Goal: Find contact information: Find contact information

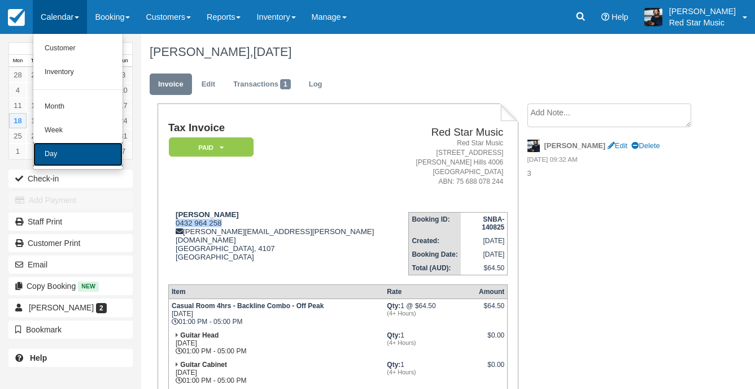
click at [61, 153] on link "Day" at bounding box center [77, 154] width 89 height 24
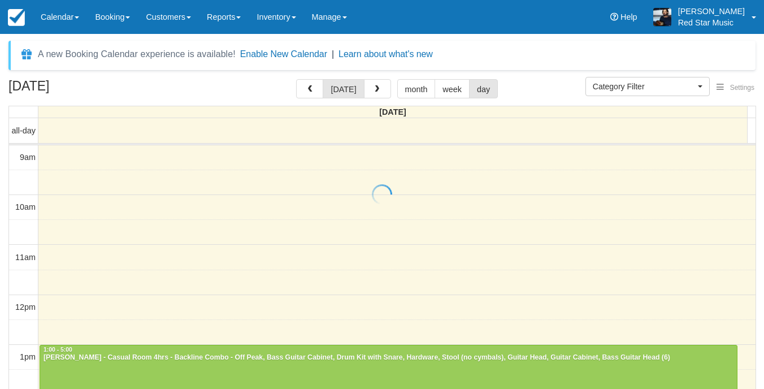
select select
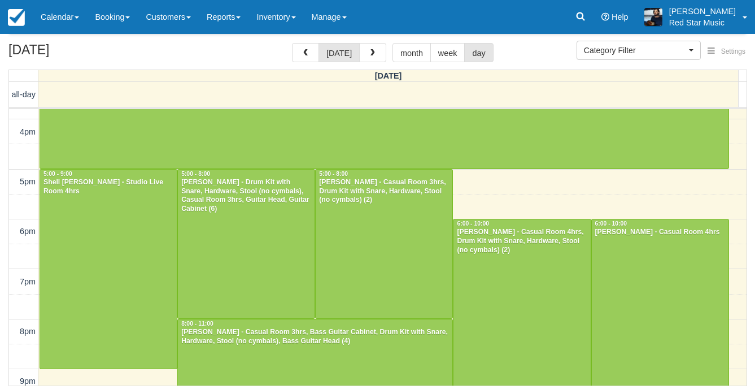
scroll to position [349, 0]
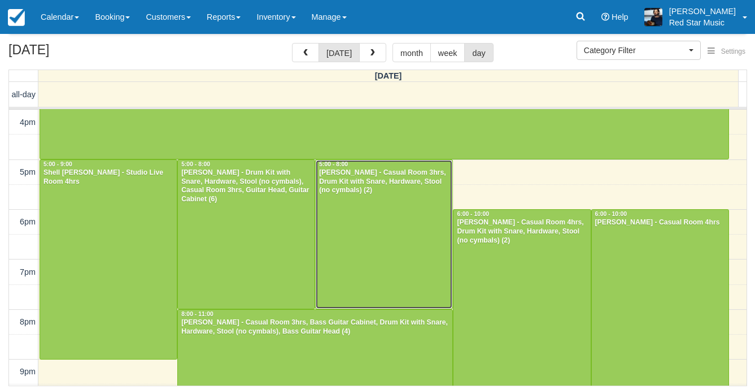
click at [377, 230] on div at bounding box center [384, 234] width 137 height 149
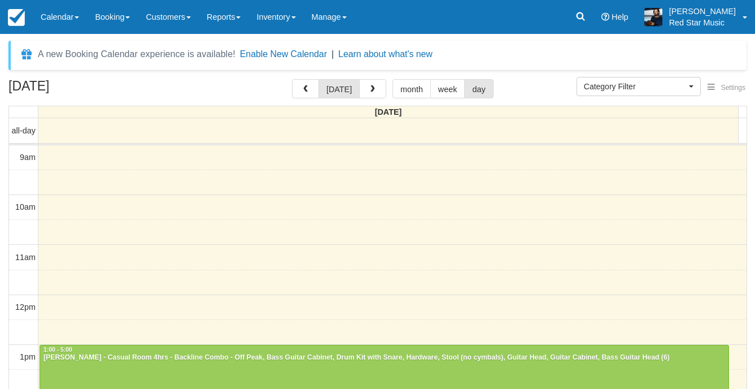
select select
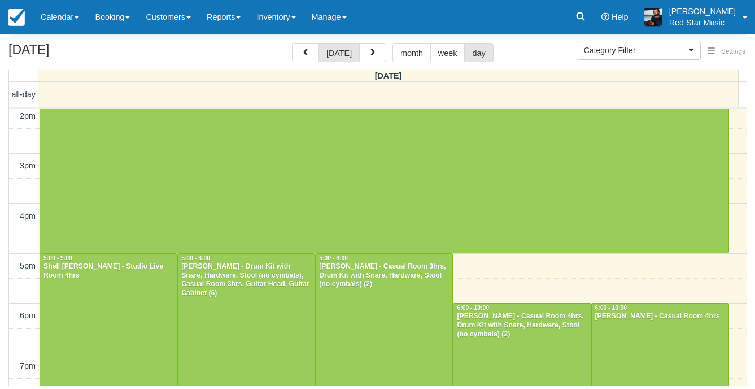
scroll to position [405, 0]
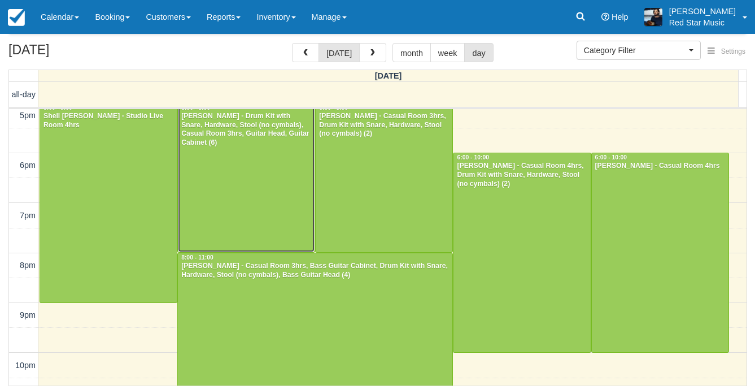
click at [247, 152] on div at bounding box center [246, 177] width 137 height 149
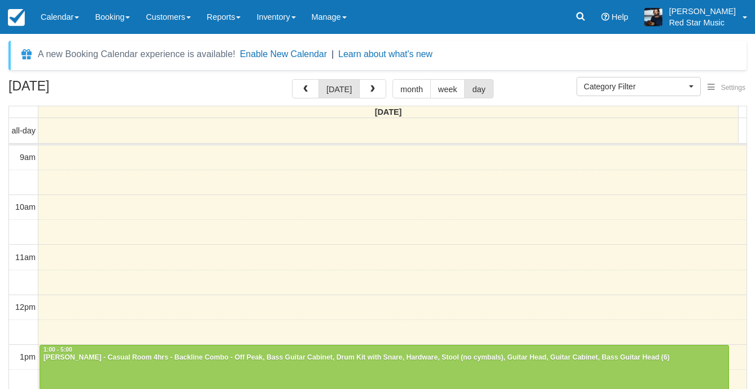
select select
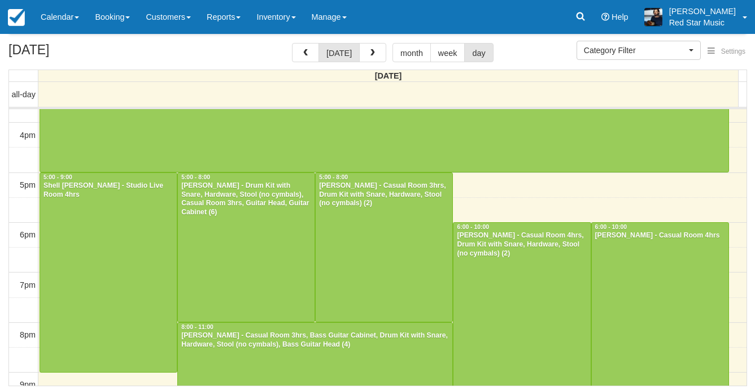
scroll to position [405, 0]
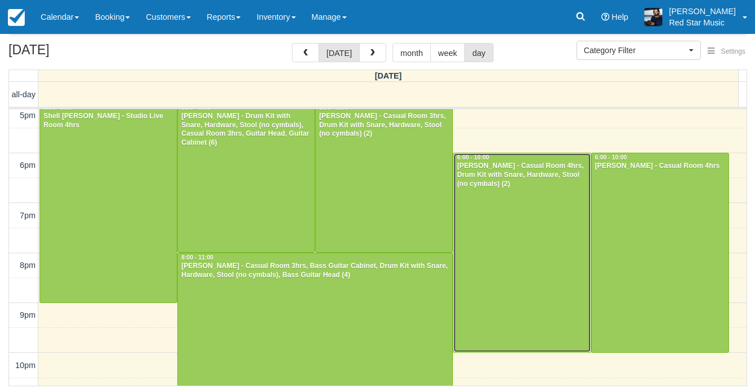
click at [527, 235] on div at bounding box center [522, 252] width 137 height 199
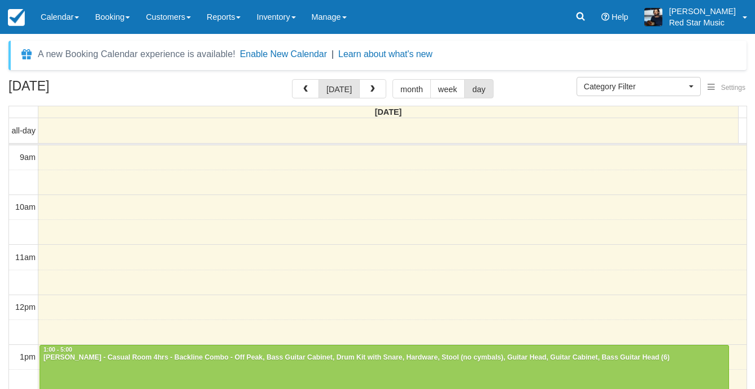
select select
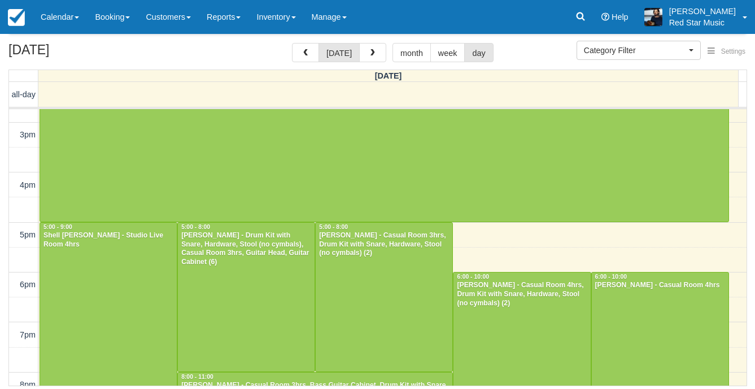
scroll to position [292, 0]
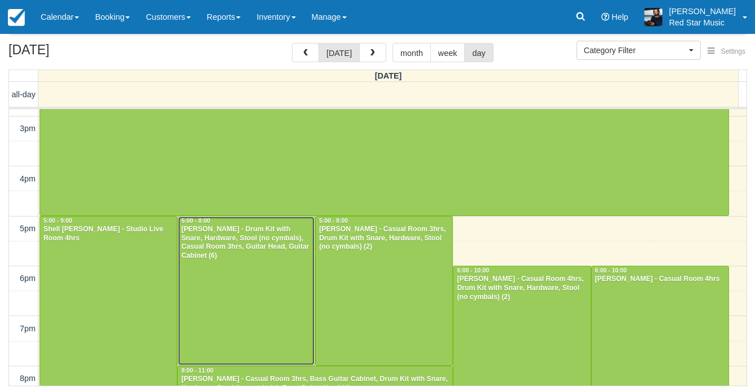
click at [260, 272] on div at bounding box center [246, 290] width 137 height 149
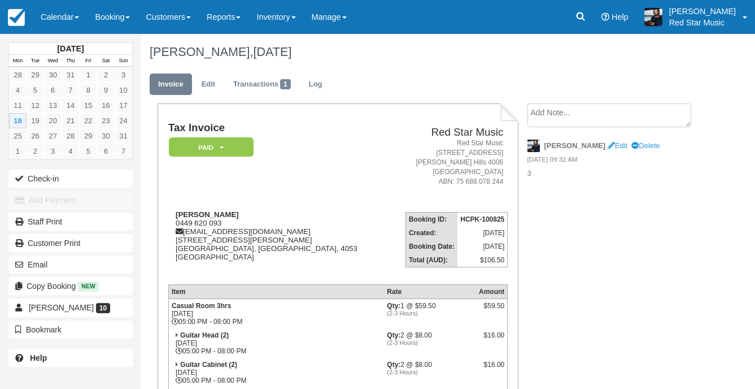
scroll to position [169, 0]
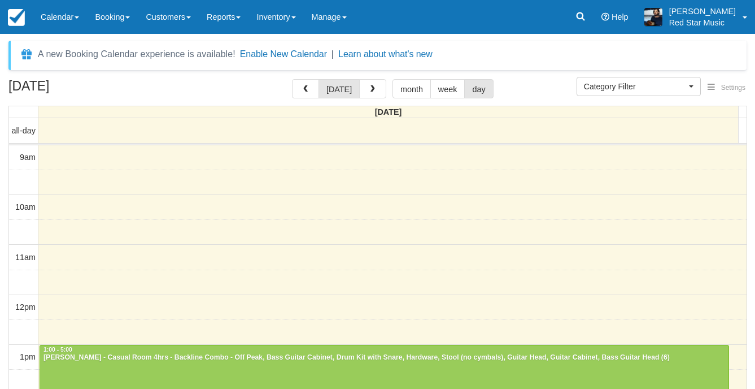
select select
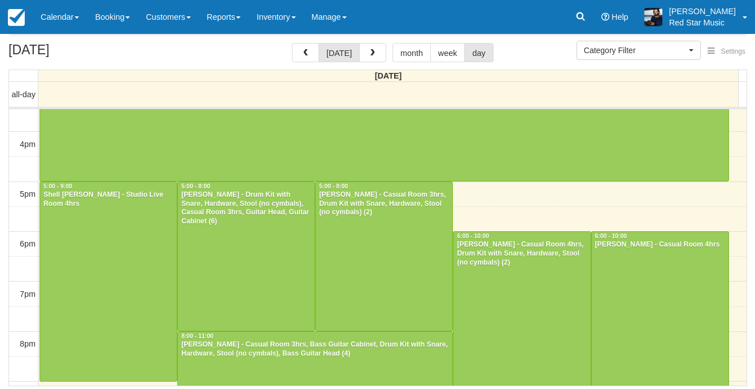
scroll to position [349, 0]
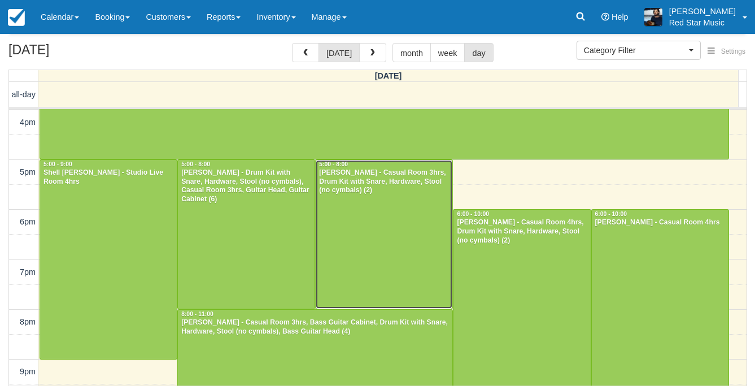
click at [377, 225] on div at bounding box center [384, 234] width 137 height 149
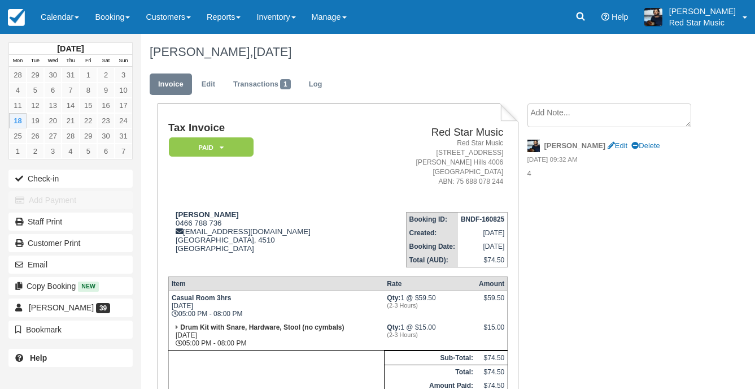
scroll to position [113, 0]
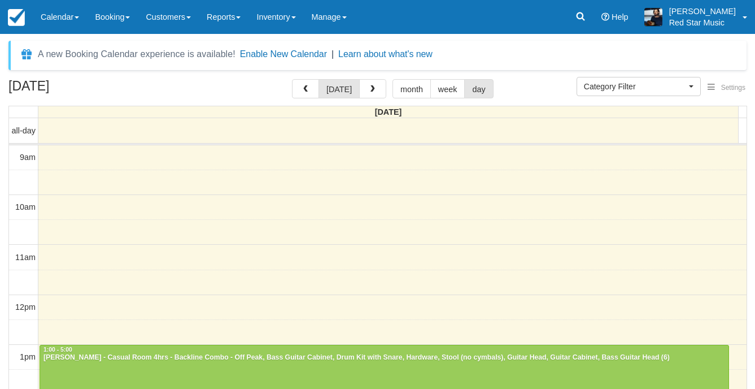
select select
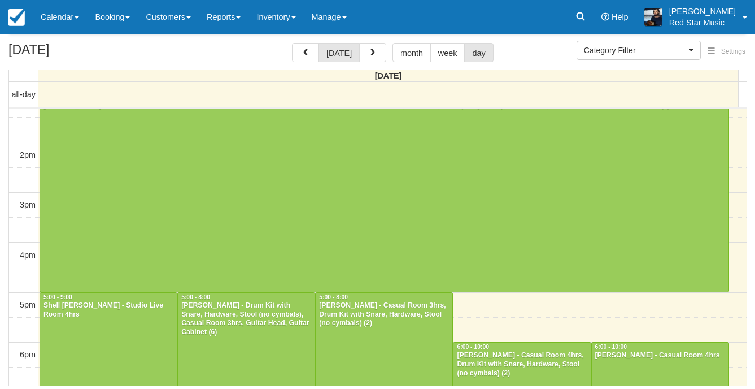
scroll to position [405, 0]
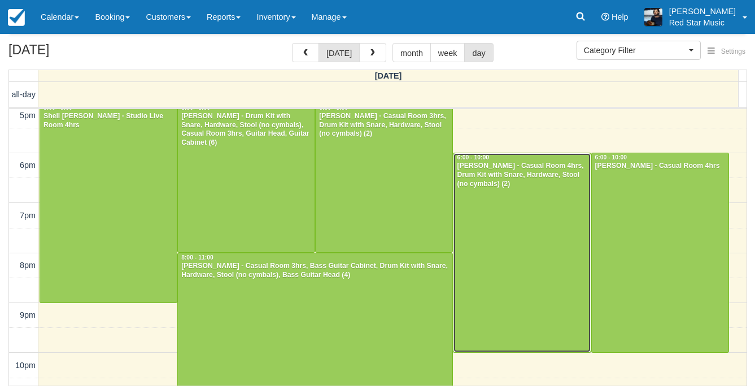
click at [479, 210] on div at bounding box center [522, 252] width 137 height 199
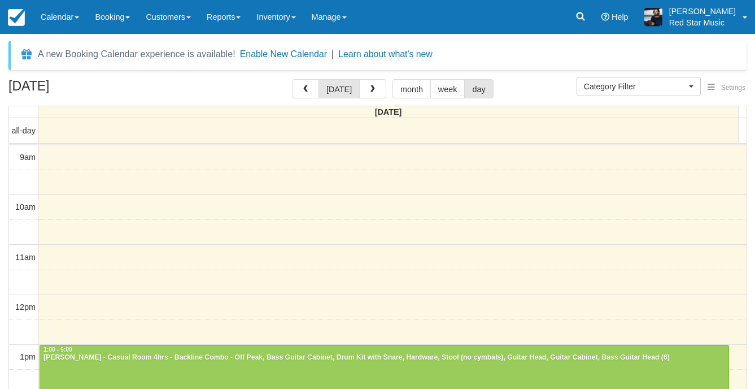
select select
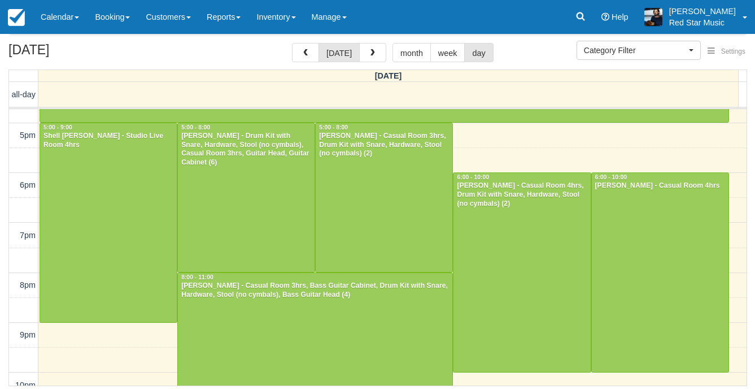
scroll to position [422, 0]
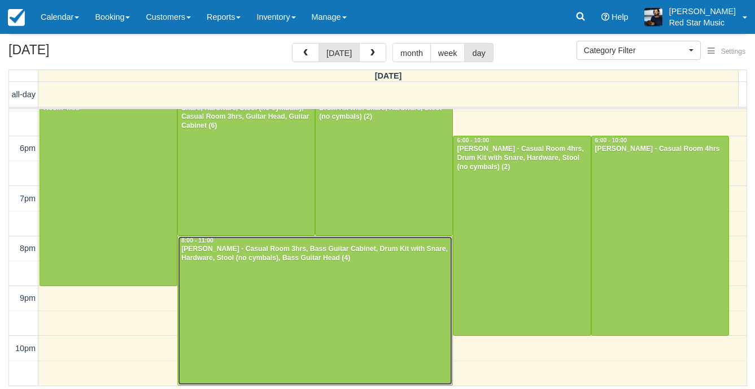
click at [388, 304] on div at bounding box center [315, 310] width 275 height 149
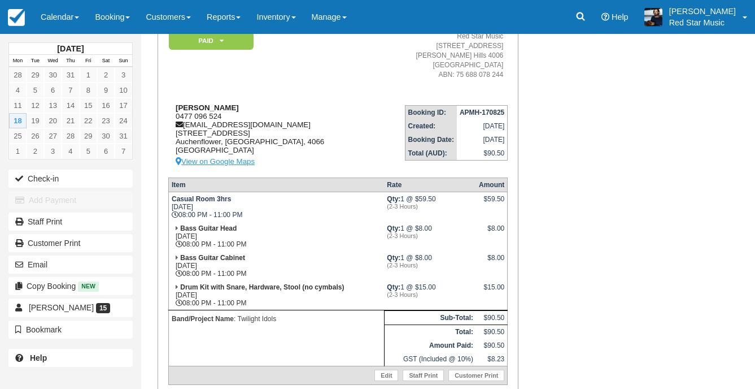
scroll to position [181, 0]
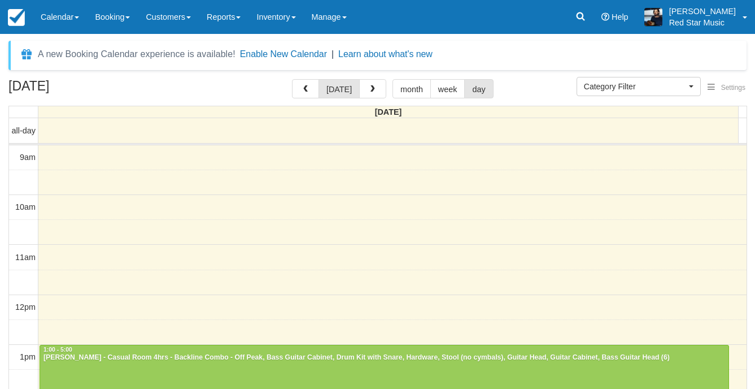
select select
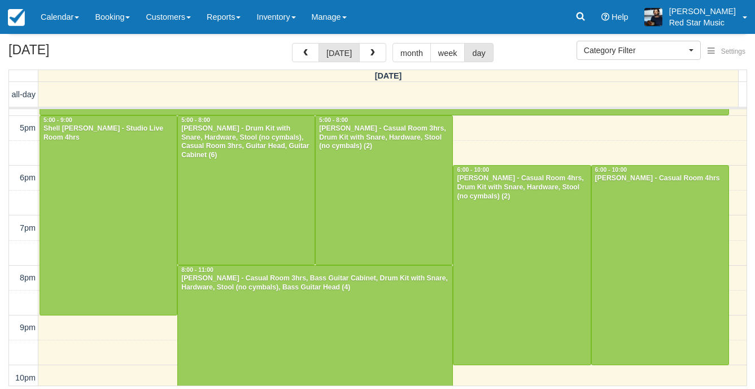
scroll to position [365, 0]
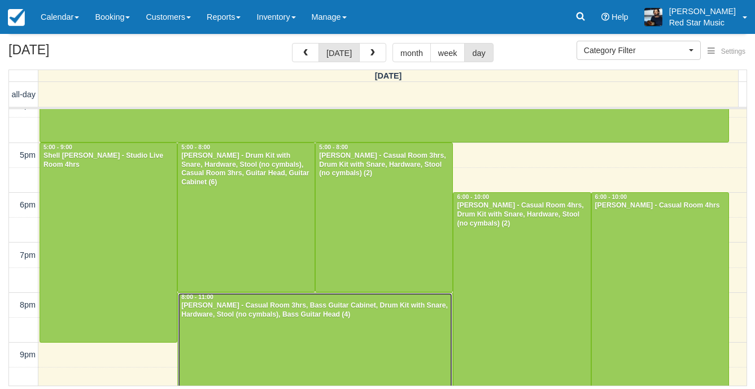
click at [267, 326] on div at bounding box center [315, 367] width 275 height 149
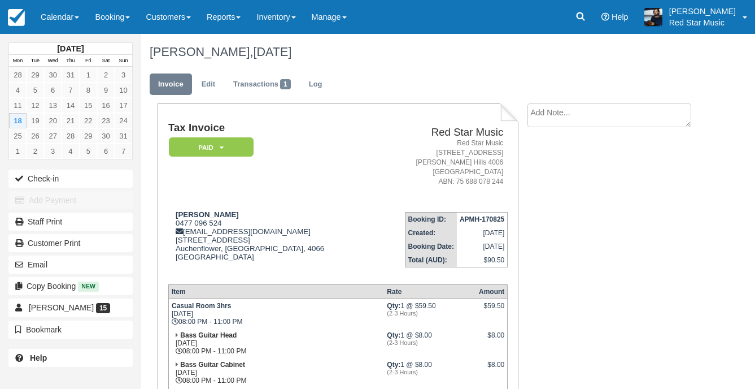
click at [566, 119] on textarea at bounding box center [610, 115] width 164 height 24
type textarea "3"
click at [558, 173] on button "Create" at bounding box center [553, 179] width 51 height 19
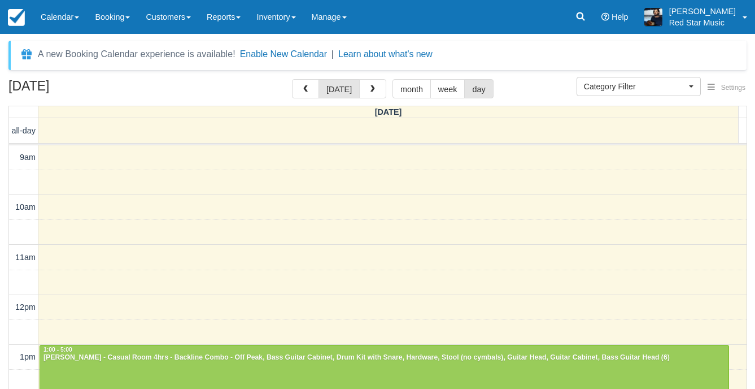
select select
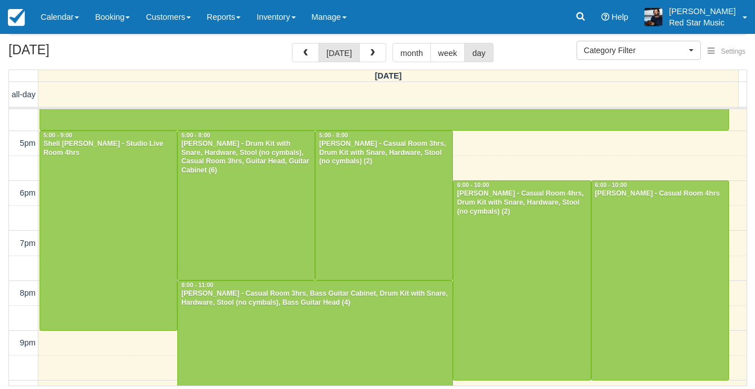
scroll to position [253, 0]
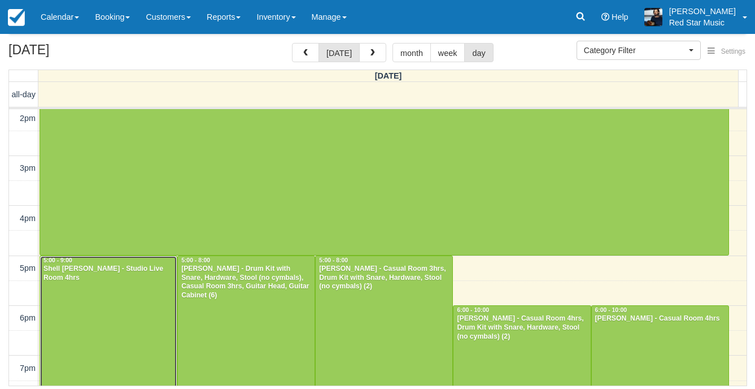
click at [121, 272] on div "Shell [PERSON_NAME] - Studio Live Room 4hrs" at bounding box center [108, 273] width 131 height 18
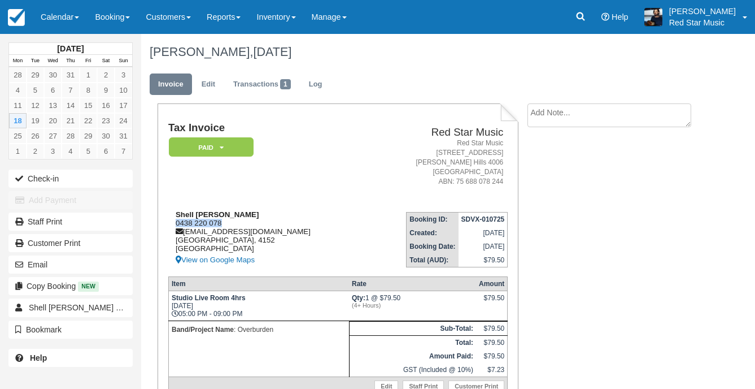
click at [175, 223] on div "Shell [PERSON_NAME] 0438 220 078 [EMAIL_ADDRESS][DOMAIN_NAME] [GEOGRAPHIC_DATA]…" at bounding box center [267, 238] width 198 height 56
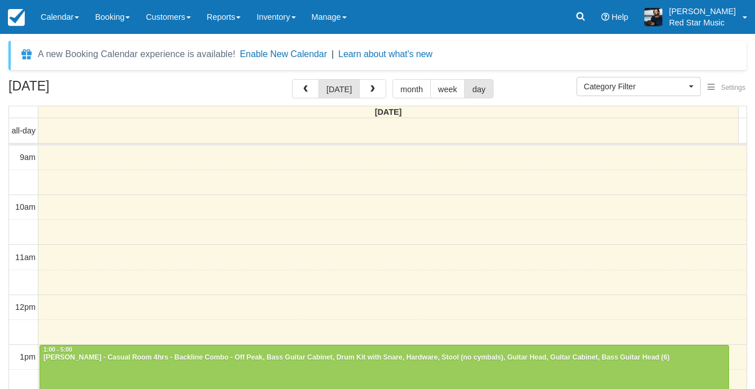
select select
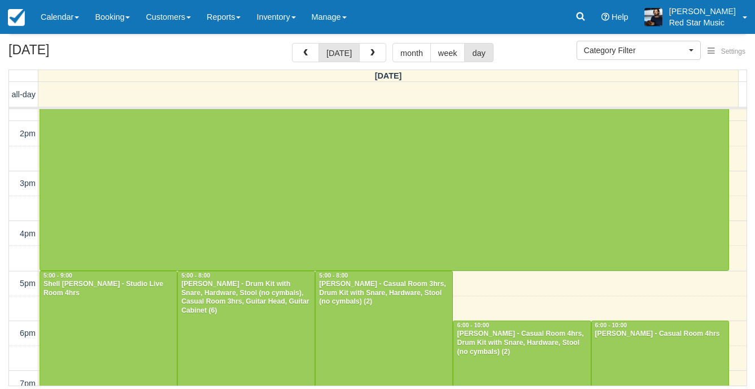
scroll to position [405, 0]
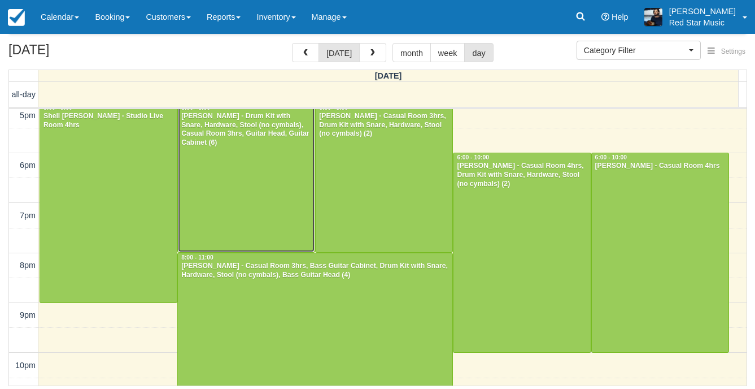
click at [270, 193] on div at bounding box center [246, 177] width 137 height 149
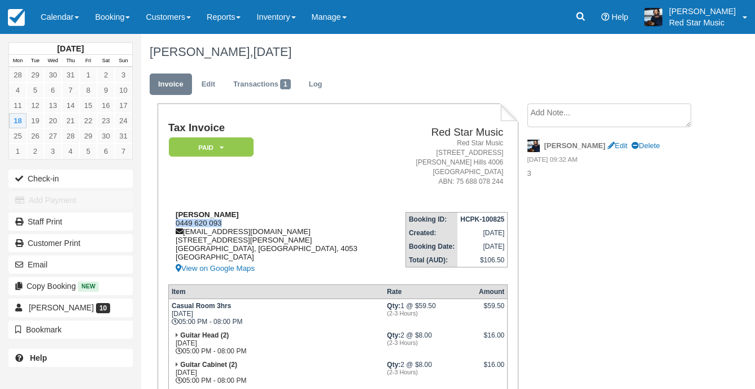
drag, startPoint x: 221, startPoint y: 221, endPoint x: 173, endPoint y: 224, distance: 48.7
click at [173, 224] on div "Constance Grafos 0449 620 093 callthemourning@outlook.com 552 Stafford Road Sta…" at bounding box center [278, 242] width 220 height 65
copy div "0449 620 093"
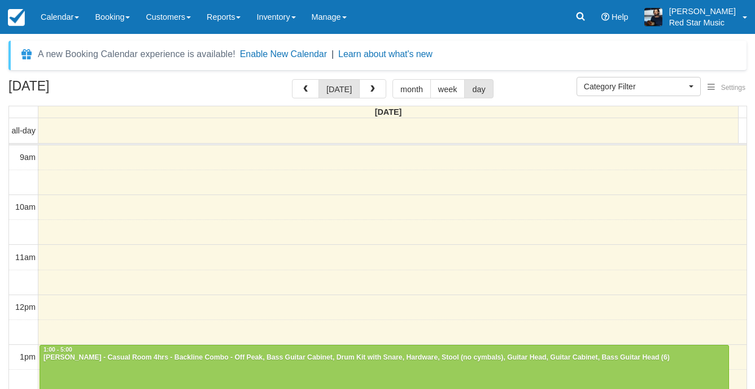
select select
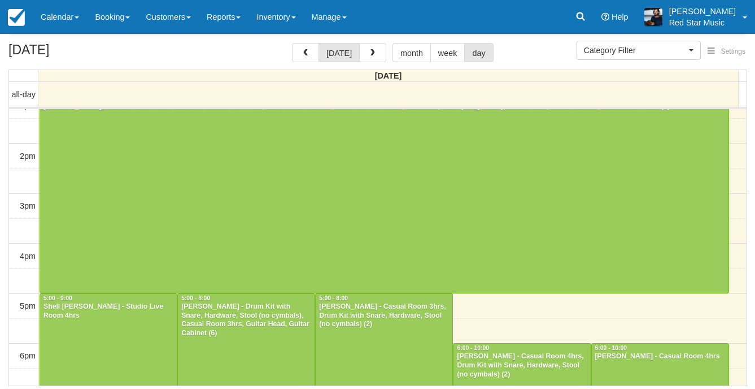
scroll to position [349, 0]
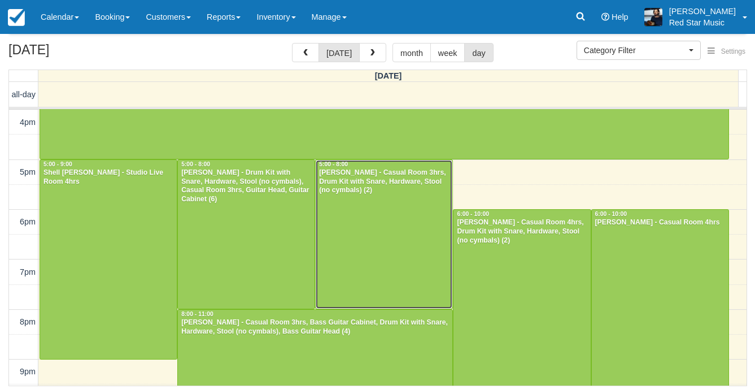
click at [388, 219] on div at bounding box center [384, 234] width 137 height 149
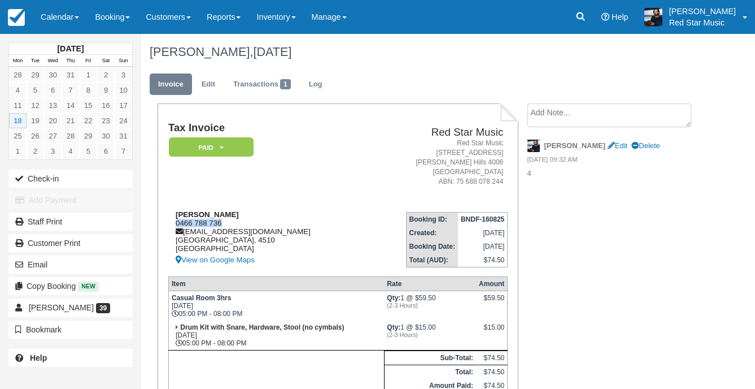
drag, startPoint x: 223, startPoint y: 223, endPoint x: 176, endPoint y: 224, distance: 46.9
click at [176, 224] on div "Tom Ewer 0466 788 736 thomasewer20@gmail.com Queensland, 4510 Australia View on…" at bounding box center [267, 238] width 198 height 56
copy div "0466 788 736"
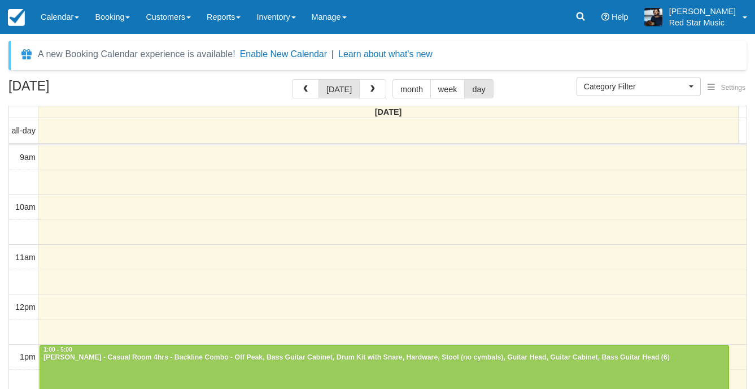
select select
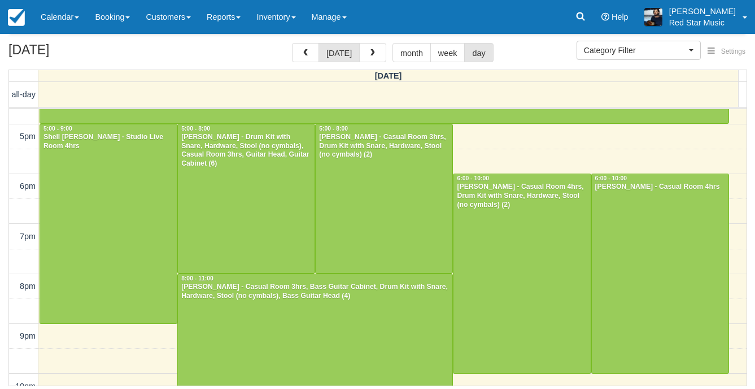
scroll to position [365, 0]
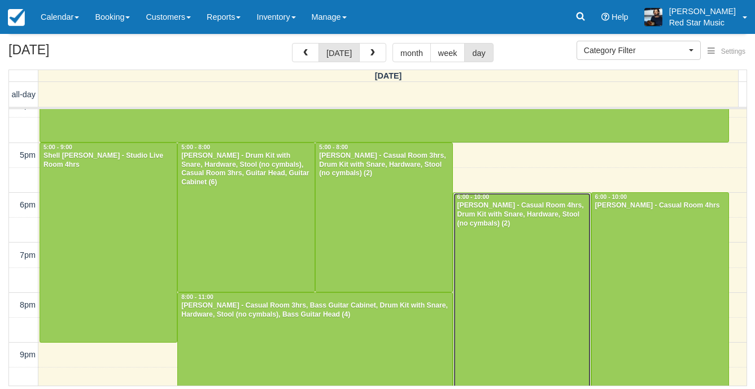
click at [555, 281] on div at bounding box center [522, 292] width 137 height 199
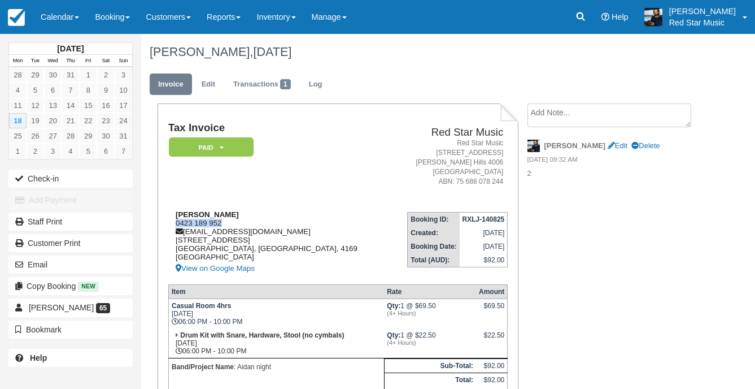
drag, startPoint x: 234, startPoint y: 225, endPoint x: 174, endPoint y: 223, distance: 59.9
click at [174, 223] on div "Aidan Miller 0423 189 952 zmiller32@gmail.com 5/27 princess st Kangaroo point, …" at bounding box center [279, 242] width 222 height 65
copy div "0423 189 952"
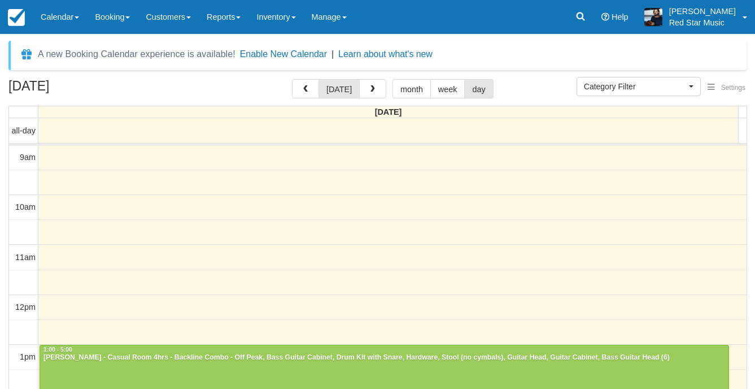
select select
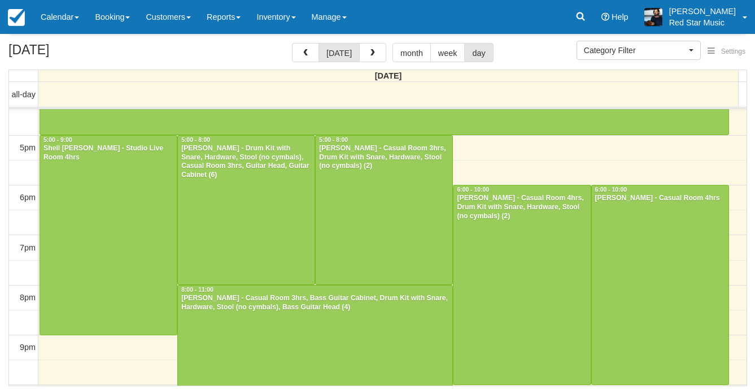
scroll to position [405, 0]
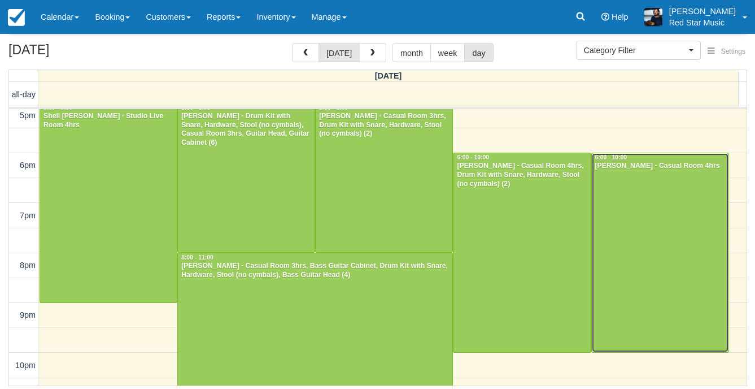
click at [643, 209] on div at bounding box center [660, 252] width 137 height 199
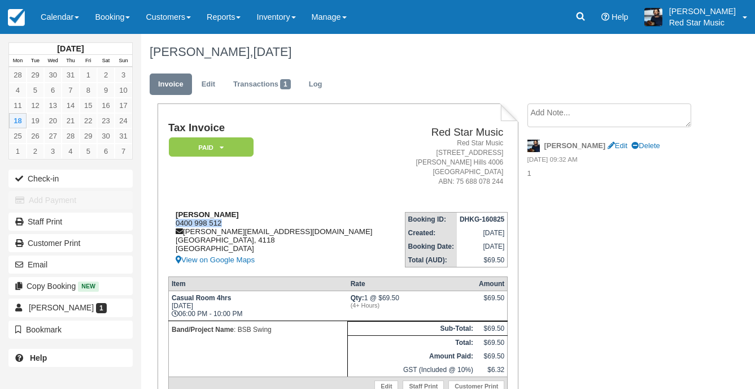
drag, startPoint x: 231, startPoint y: 219, endPoint x: 176, endPoint y: 224, distance: 55.6
click at [176, 224] on div "Hannah Rowlands 0400 998 512 hannah.rowlandsbsb@gmail.com Queensland, 4118 Aust…" at bounding box center [280, 238] width 225 height 56
copy div "0400 998 512"
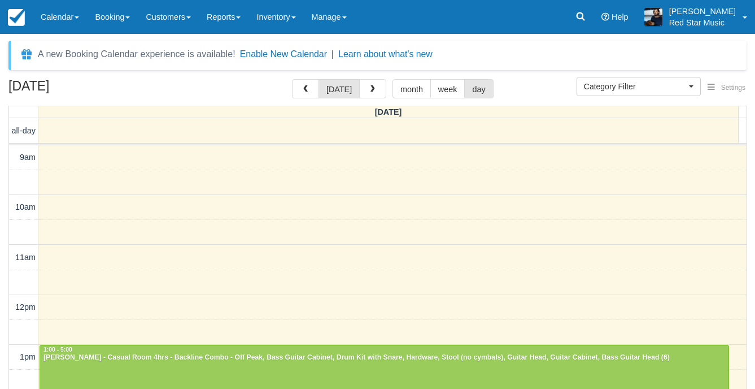
select select
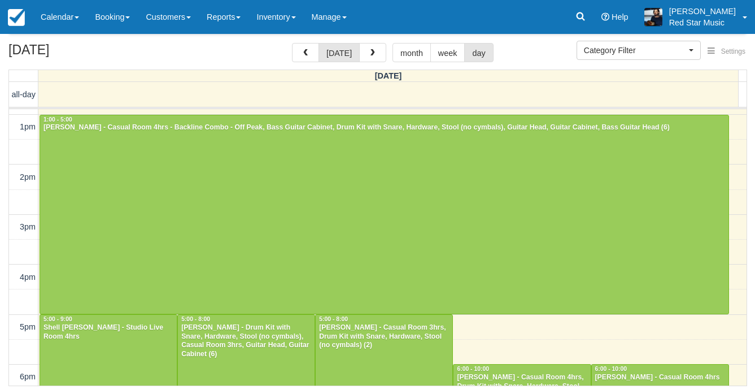
scroll to position [405, 0]
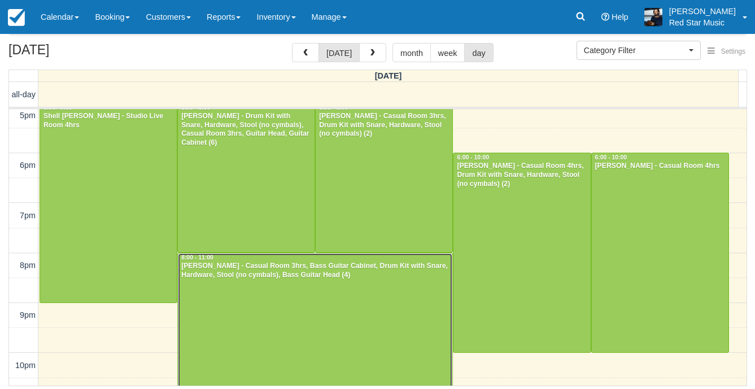
click at [273, 284] on div at bounding box center [315, 327] width 275 height 149
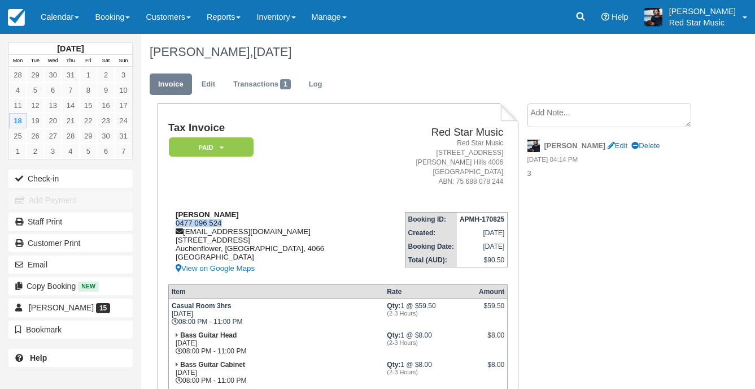
drag, startPoint x: 226, startPoint y: 221, endPoint x: 172, endPoint y: 221, distance: 54.2
click at [172, 221] on div "[PERSON_NAME] 0477 096 524 [EMAIL_ADDRESS][DOMAIN_NAME] [STREET_ADDRESS] View o…" at bounding box center [270, 242] width 204 height 65
copy div "0477 096 524"
